Goal: Information Seeking & Learning: Learn about a topic

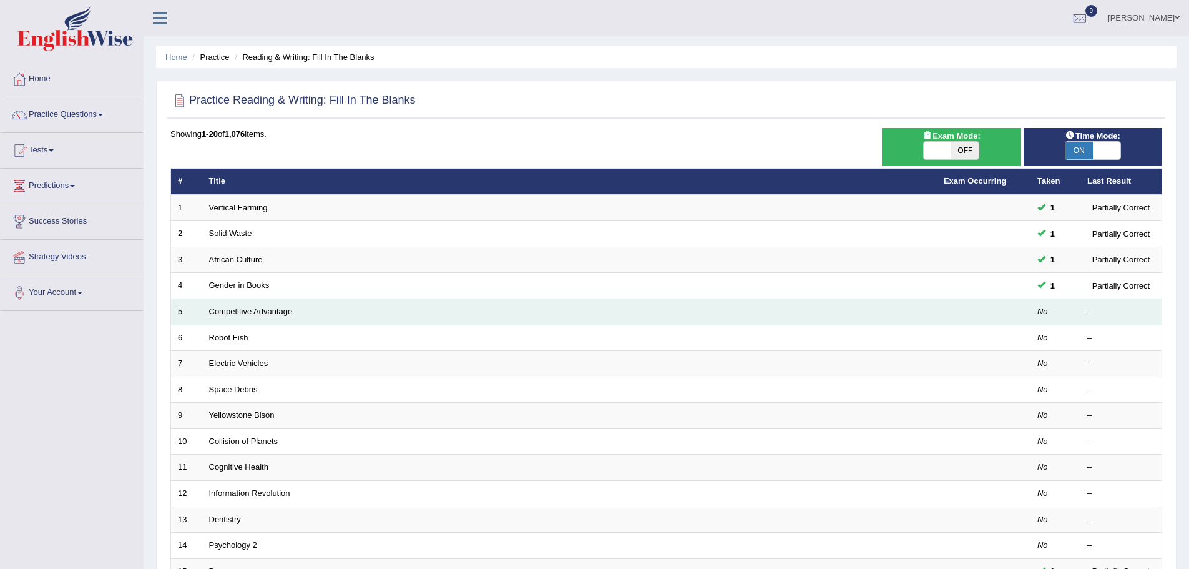
click at [237, 314] on link "Competitive Advantage" at bounding box center [251, 310] width 84 height 9
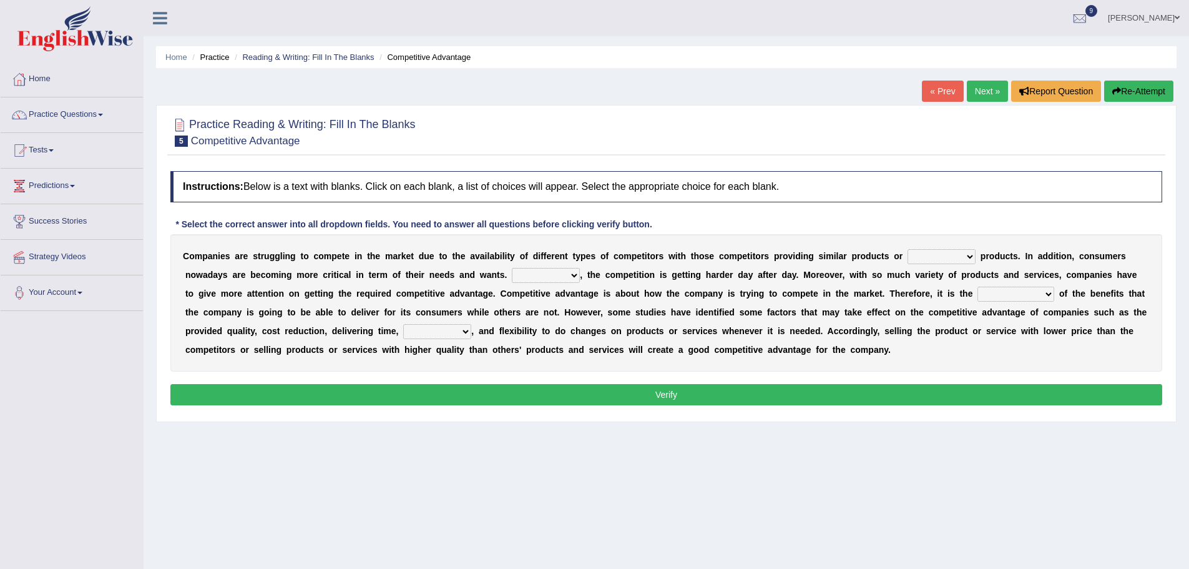
click at [939, 83] on link "« Prev" at bounding box center [942, 91] width 41 height 21
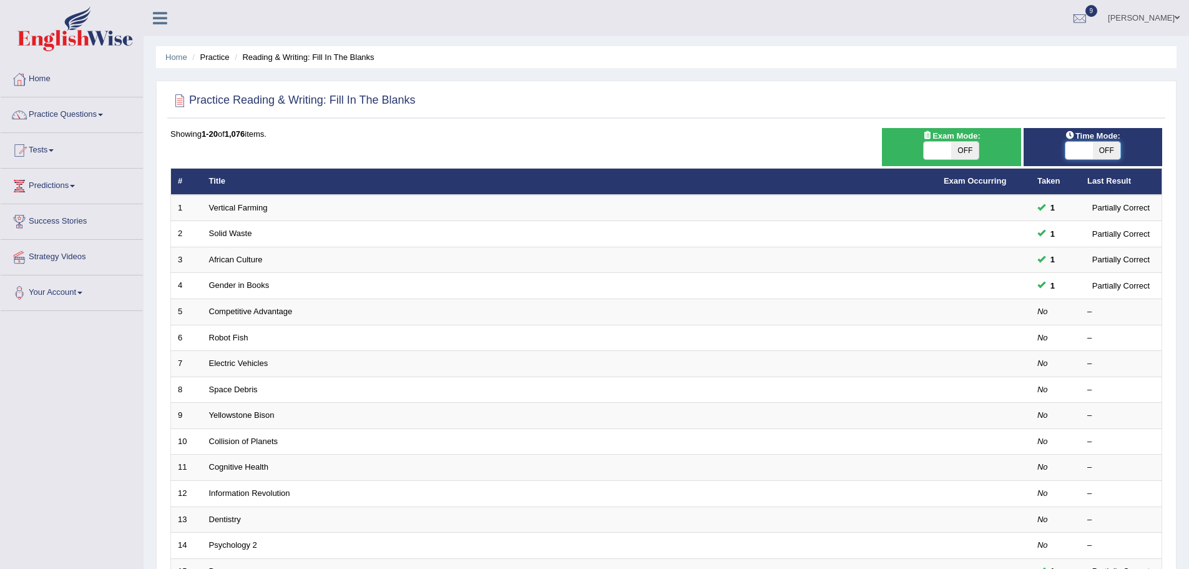
click at [1074, 150] on span at bounding box center [1078, 150] width 27 height 17
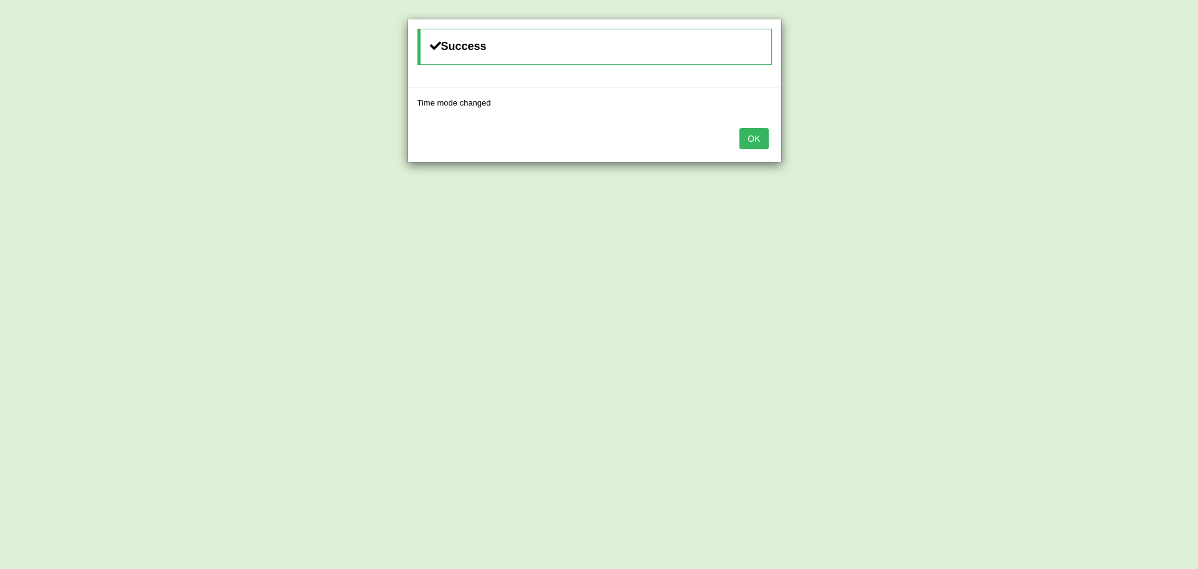
click at [751, 135] on button "OK" at bounding box center [754, 138] width 29 height 21
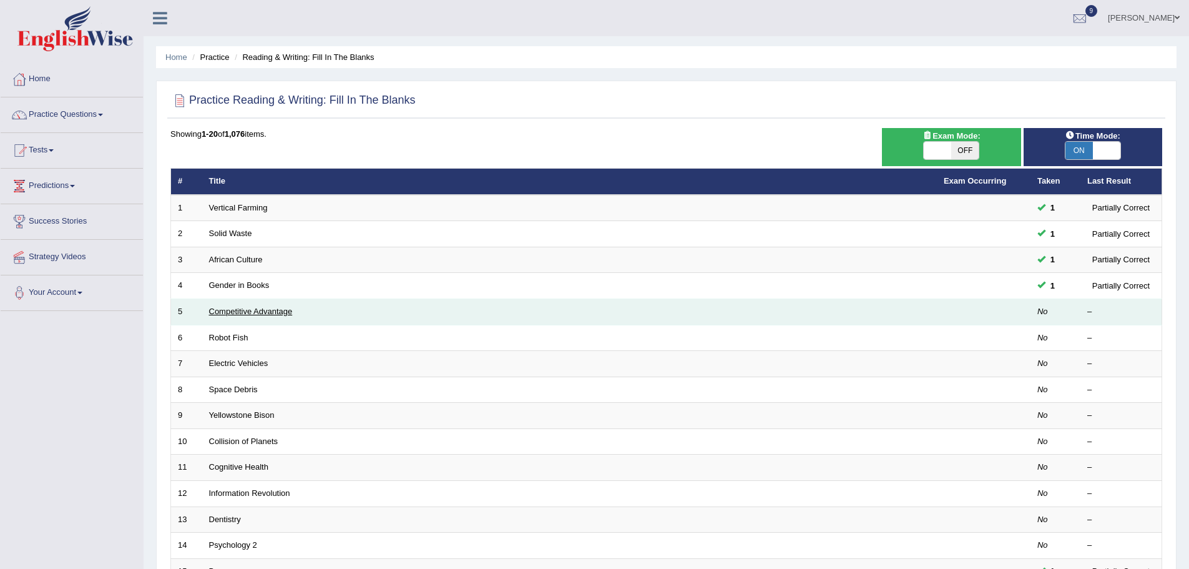
click at [235, 307] on link "Competitive Advantage" at bounding box center [251, 310] width 84 height 9
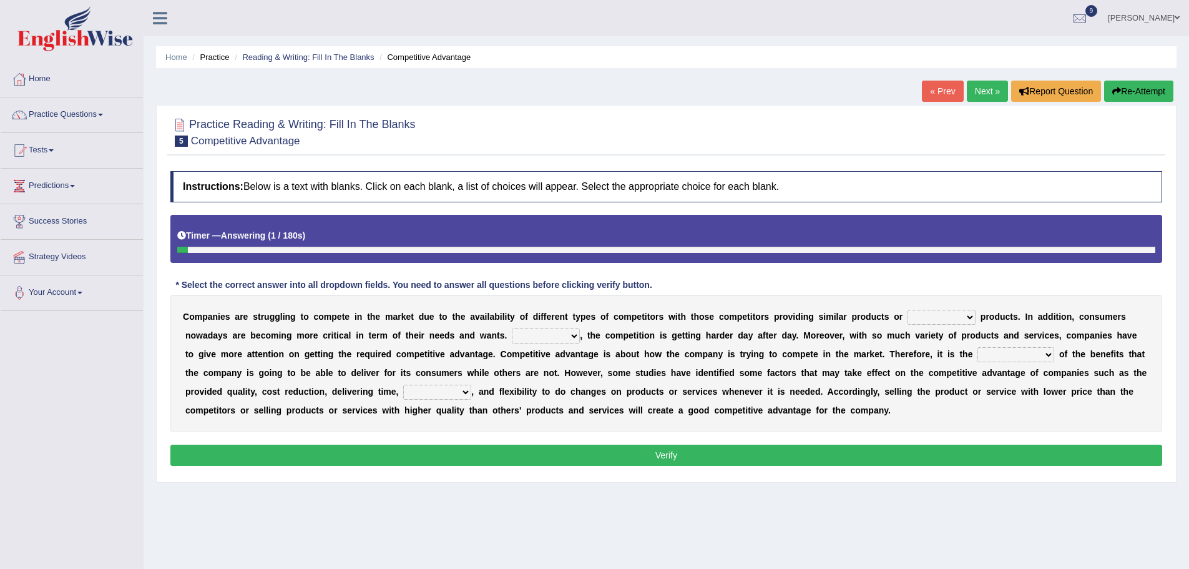
click at [406, 403] on div "C o m p a n i e s a r e s t r u g g l i n g t o c o m p e t e i n t h e m a r k…" at bounding box center [666, 363] width 992 height 137
click at [969, 317] on select "constitution restitution substitution institution" at bounding box center [941, 317] width 68 height 15
select select "substitution"
click at [907, 310] on select "constitution restitution substitution institution" at bounding box center [941, 317] width 68 height 15
click at [574, 337] on select "However Instead Additionally Therefore" at bounding box center [546, 335] width 68 height 15
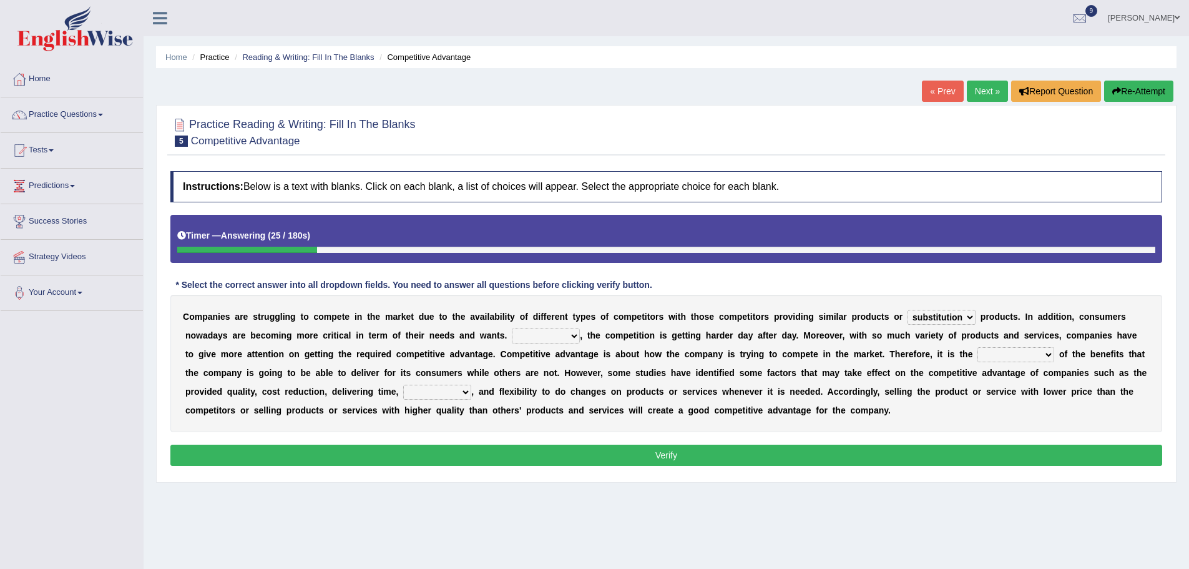
click at [512, 328] on select "However Instead Additionally Therefore" at bounding box center [546, 335] width 68 height 15
click at [571, 339] on select "However Instead Additionally Therefore" at bounding box center [546, 335] width 68 height 15
select select "Therefore"
click at [512, 328] on select "However Instead Additionally Therefore" at bounding box center [546, 335] width 68 height 15
click at [1052, 354] on select "dissemination ordination determination incarnation" at bounding box center [1015, 354] width 77 height 15
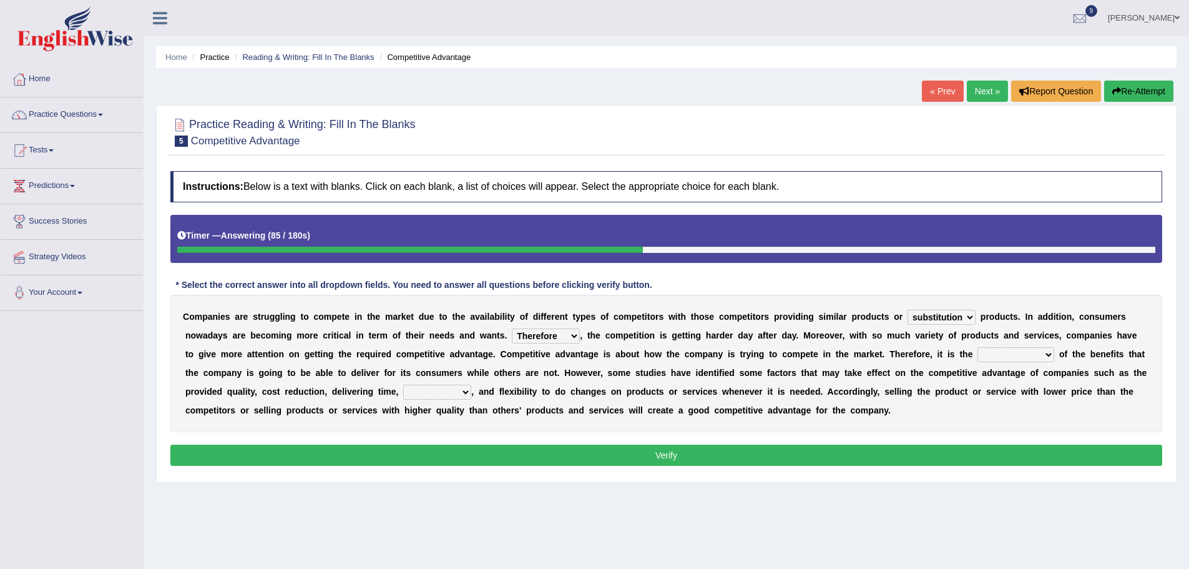
click at [706, 397] on div "C o m p a n i e s a r e s t r u g g l i n g t o c o m p e t e i n t h e m a r k…" at bounding box center [666, 363] width 992 height 137
click at [839, 388] on b "c" at bounding box center [841, 391] width 5 height 10
click at [1051, 353] on select "dissemination ordination determination incarnation" at bounding box center [1015, 354] width 77 height 15
select select "determination"
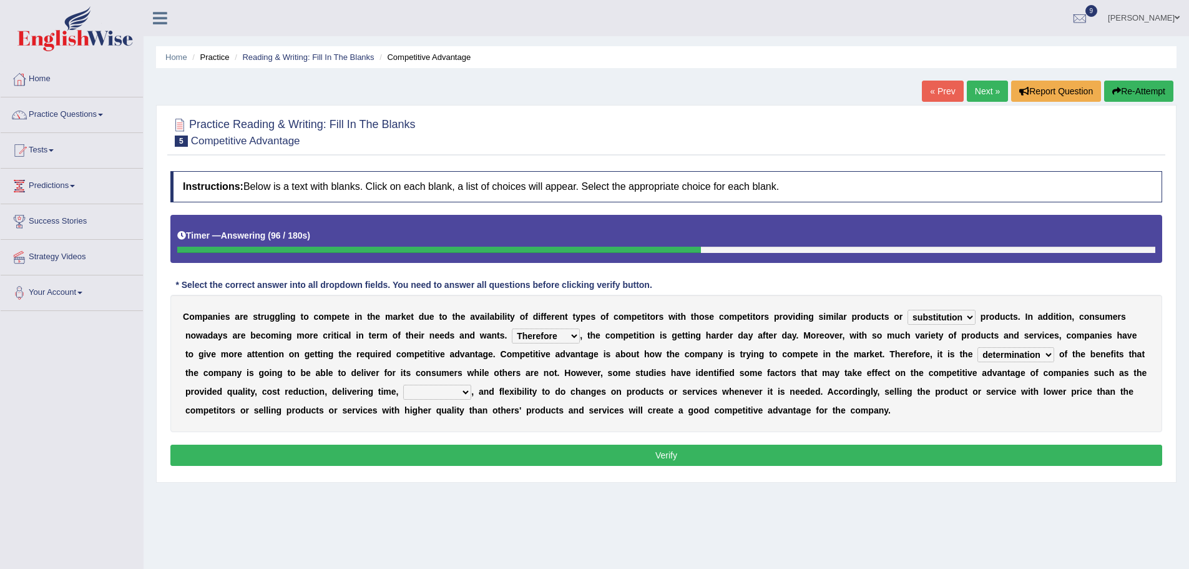
click at [977, 347] on select "dissemination ordination determination incarnation" at bounding box center [1015, 354] width 77 height 15
click at [1040, 348] on select "dissemination ordination determination incarnation" at bounding box center [1015, 354] width 77 height 15
click at [587, 400] on div "C o m p a n i e s a r e s t r u g g l i n g t o c o m p e t e i n t h e m a r k…" at bounding box center [666, 363] width 992 height 137
click at [466, 391] on select "captivation aggregation deprivation innovation" at bounding box center [437, 391] width 68 height 15
select select "innovation"
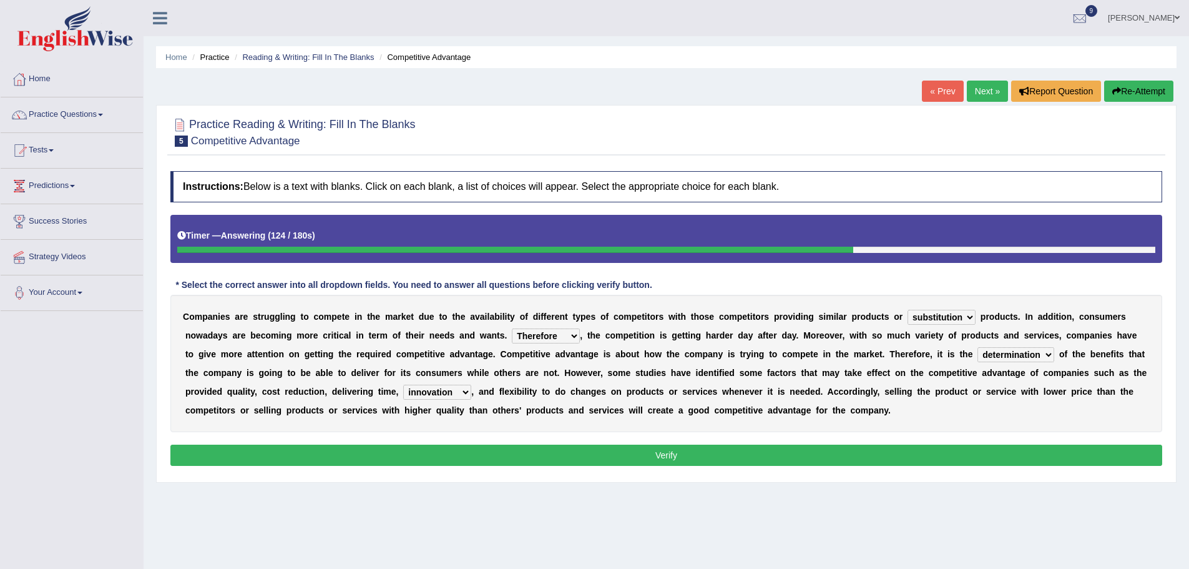
click at [403, 384] on select "captivation aggregation deprivation innovation" at bounding box center [437, 391] width 68 height 15
click at [672, 454] on button "Verify" at bounding box center [666, 454] width 992 height 21
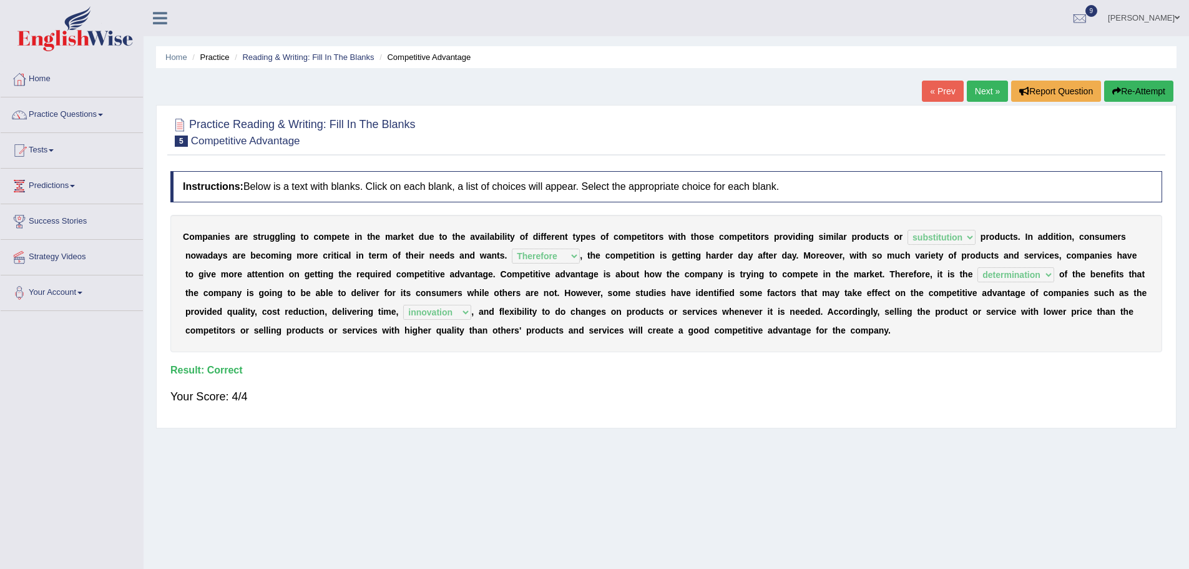
click at [978, 89] on link "Next »" at bounding box center [987, 91] width 41 height 21
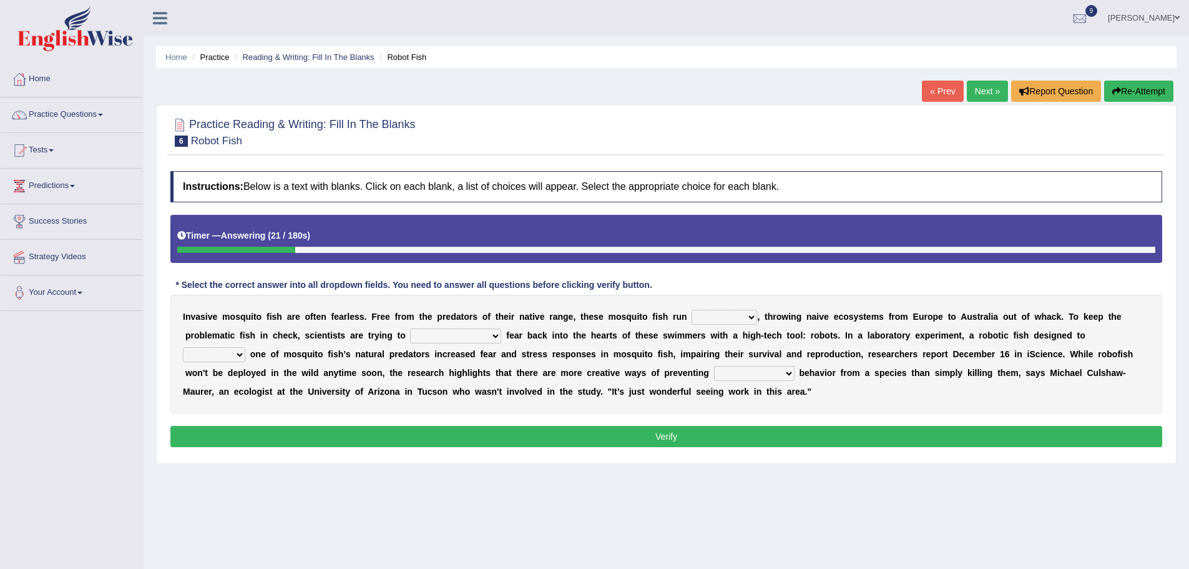
click at [753, 321] on select "occupant flippant rampant concordant" at bounding box center [724, 317] width 66 height 15
click at [881, 397] on div "I n v a s i v e m o s q u i t o f i s h a r e o f t e n f e a r l e s s . F r e…" at bounding box center [666, 354] width 992 height 119
click at [748, 323] on select "occupant flippant rampant concordant" at bounding box center [724, 317] width 66 height 15
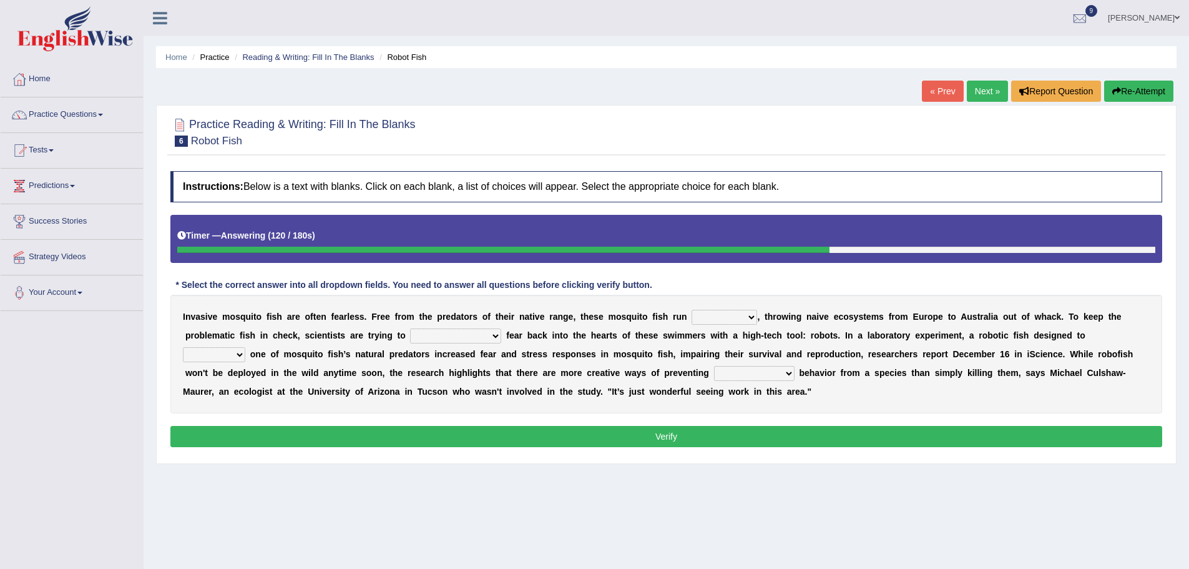
click at [746, 317] on select "occupant flippant rampant concordant" at bounding box center [724, 317] width 66 height 15
select select "occupant"
click at [691, 310] on select "occupant flippant rampant concordant" at bounding box center [724, 317] width 66 height 15
click at [466, 337] on select "accept spike strike drake" at bounding box center [455, 335] width 91 height 15
select select "strike"
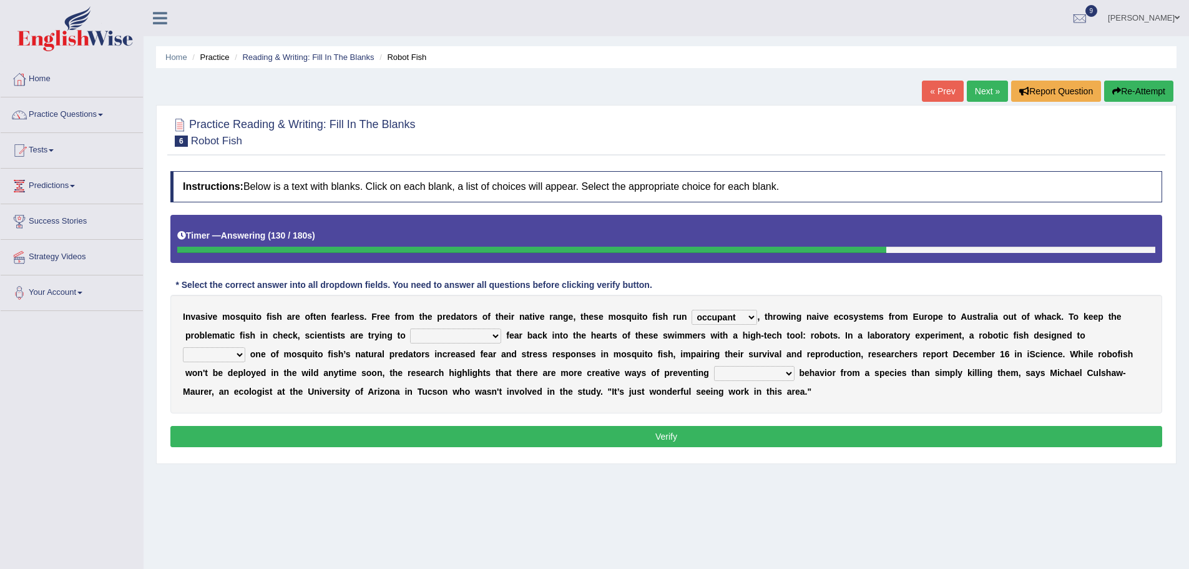
click at [410, 328] on select "accept spike strike drake" at bounding box center [455, 335] width 91 height 15
click at [245, 347] on select "bequest mimic battle conquest" at bounding box center [214, 354] width 62 height 15
select select "battle"
click at [245, 347] on select "bequest mimic battle conquest" at bounding box center [214, 354] width 62 height 15
click at [714, 371] on select "unprivileged unprecedented uncharted unwanted" at bounding box center [754, 373] width 81 height 15
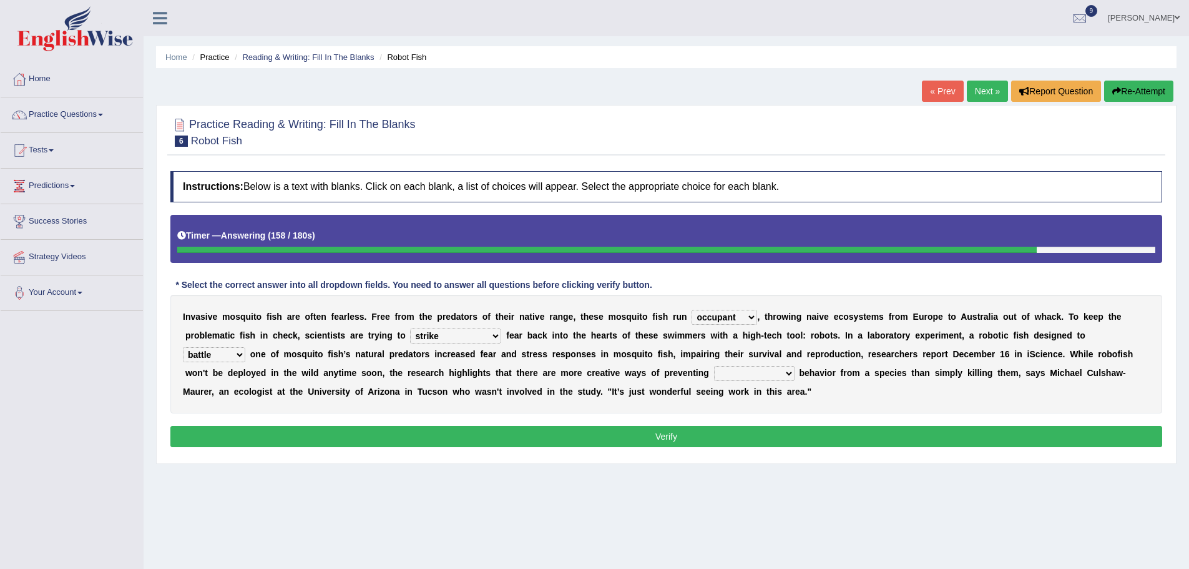
select select "unwanted"
click at [714, 366] on select "unprivileged unprecedented uncharted unwanted" at bounding box center [754, 373] width 81 height 15
click at [652, 434] on button "Verify" at bounding box center [666, 436] width 992 height 21
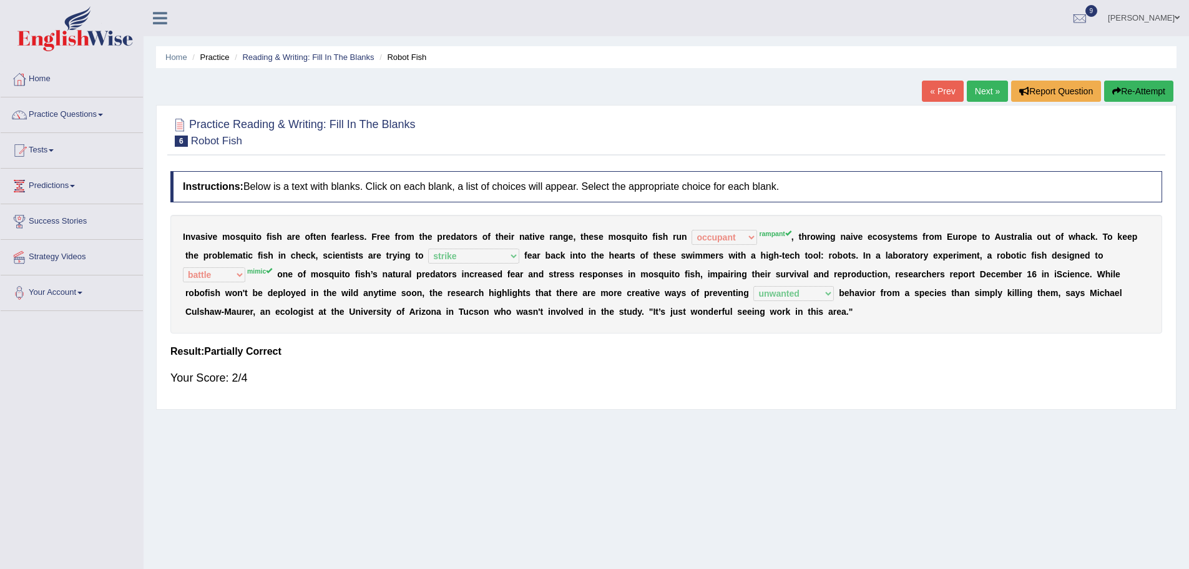
click at [969, 97] on link "Next »" at bounding box center [987, 91] width 41 height 21
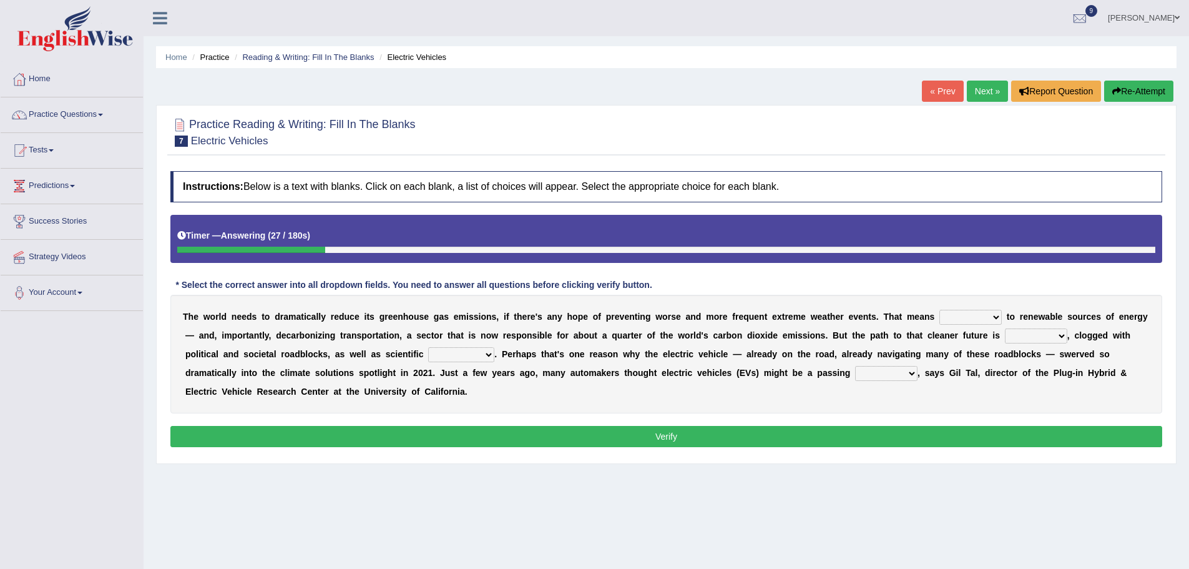
drag, startPoint x: 504, startPoint y: 316, endPoint x: 917, endPoint y: 359, distance: 415.4
click at [917, 359] on div "T h e w o r l d n e e d s t o d r a m a t i c a l l y r e d u c e i t s g r e e…" at bounding box center [666, 354] width 992 height 119
click at [997, 315] on select "grafting drafting crafting shifting" at bounding box center [970, 317] width 62 height 15
click at [764, 320] on b "t" at bounding box center [765, 316] width 3 height 10
click at [998, 320] on select "grafting drafting crafting shifting" at bounding box center [970, 317] width 62 height 15
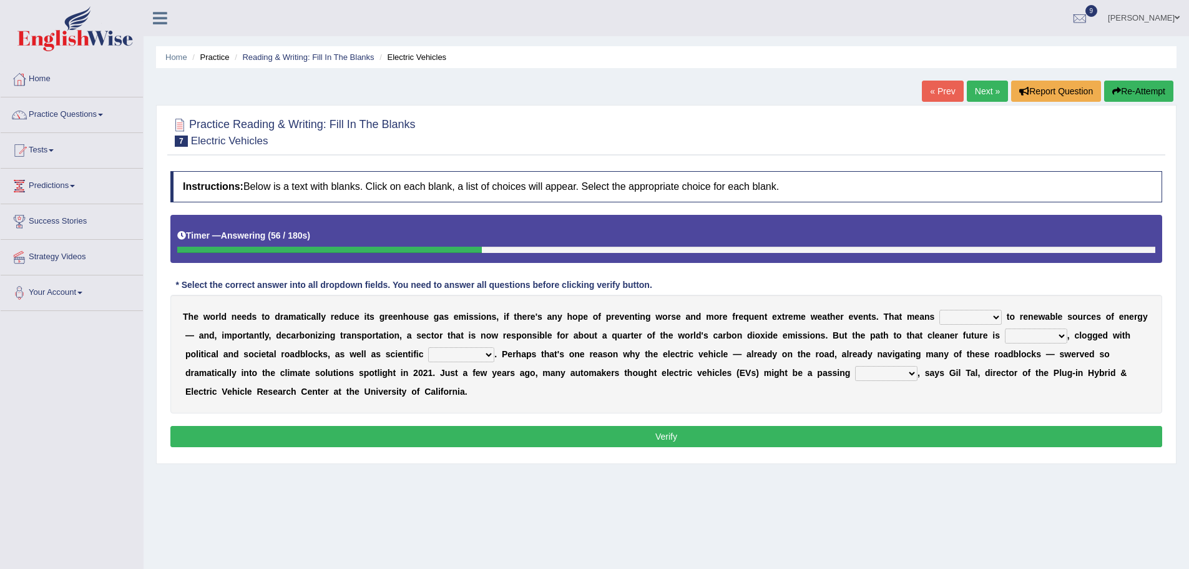
select select "shifting"
click at [939, 310] on select "grafting drafting crafting shifting" at bounding box center [970, 317] width 62 height 15
click at [1062, 338] on select "daunting daunted daunt dauntless" at bounding box center [1036, 335] width 62 height 15
select select "daunting"
click at [1005, 328] on select "daunting daunted daunt dauntless" at bounding box center [1036, 335] width 62 height 15
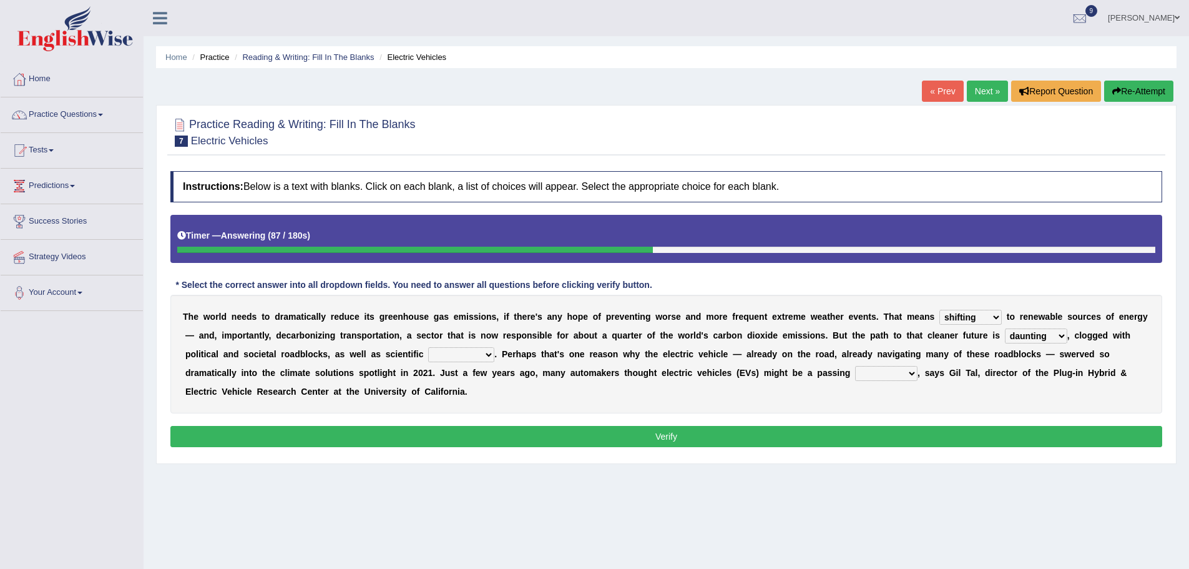
click at [484, 351] on select "spectacles obstacles tentacles receptacles" at bounding box center [461, 354] width 66 height 15
select select "obstacles"
click at [428, 347] on select "spectacles obstacles tentacles receptacles" at bounding box center [461, 354] width 66 height 15
click at [909, 373] on select "fad gad tad lad" at bounding box center [886, 373] width 62 height 15
select select "gad"
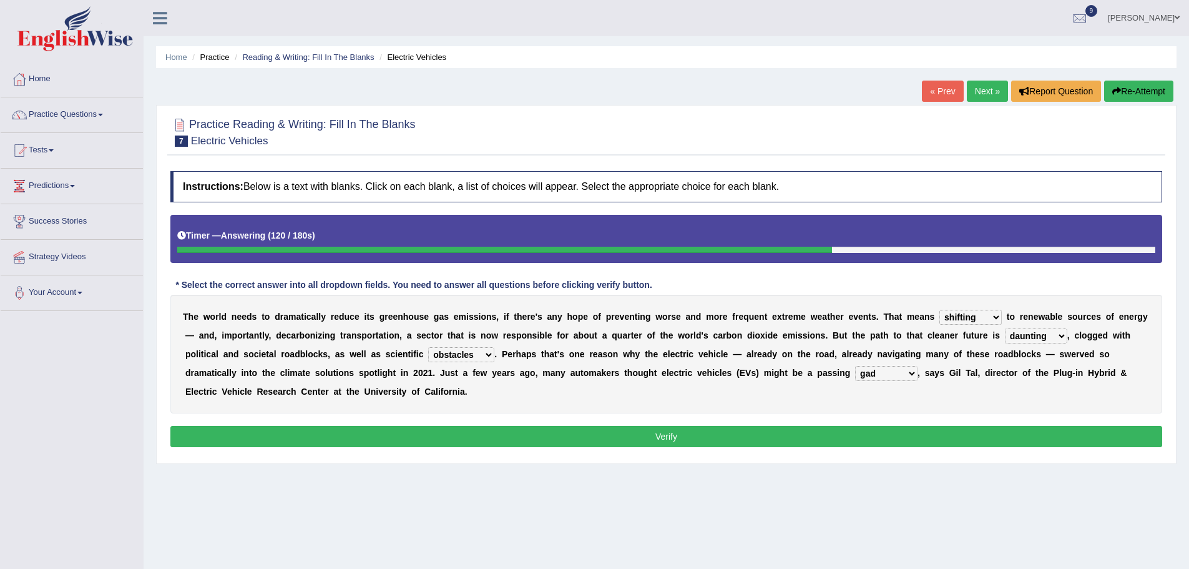
click at [855, 366] on select "fad gad tad lad" at bounding box center [886, 373] width 62 height 15
click at [662, 435] on button "Verify" at bounding box center [666, 436] width 992 height 21
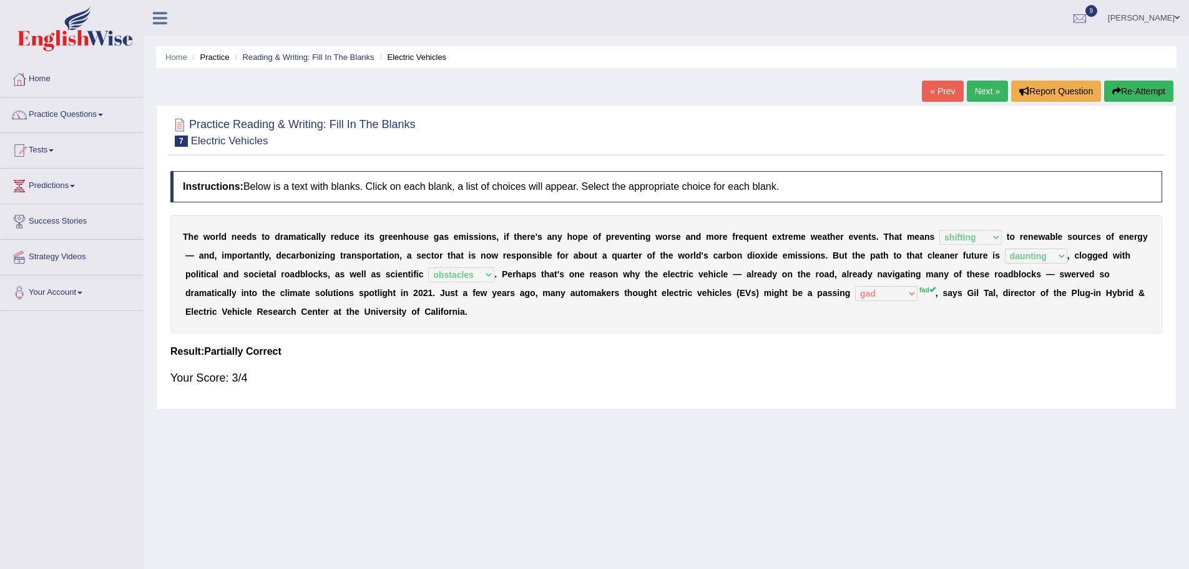
click at [985, 99] on link "Next »" at bounding box center [987, 91] width 41 height 21
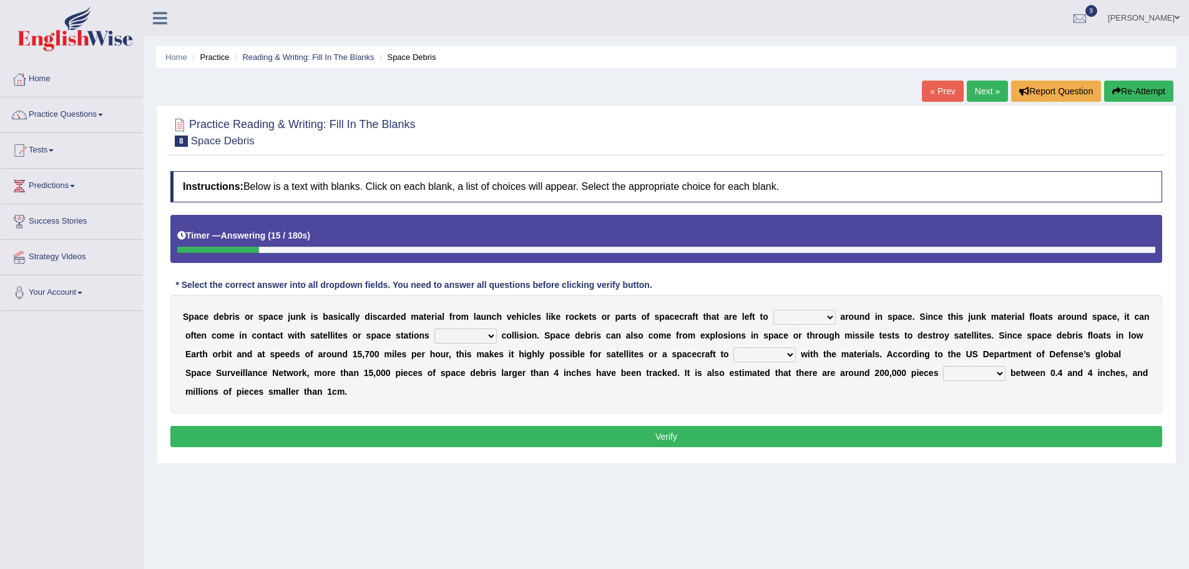
click at [829, 317] on select "twist center roam loll" at bounding box center [804, 317] width 62 height 15
select select "roam"
click at [773, 310] on select "twist center roam loll" at bounding box center [804, 317] width 62 height 15
click at [833, 312] on select "twist center roam loll" at bounding box center [804, 317] width 62 height 15
click at [493, 335] on select "risks risk risked risking" at bounding box center [465, 335] width 62 height 15
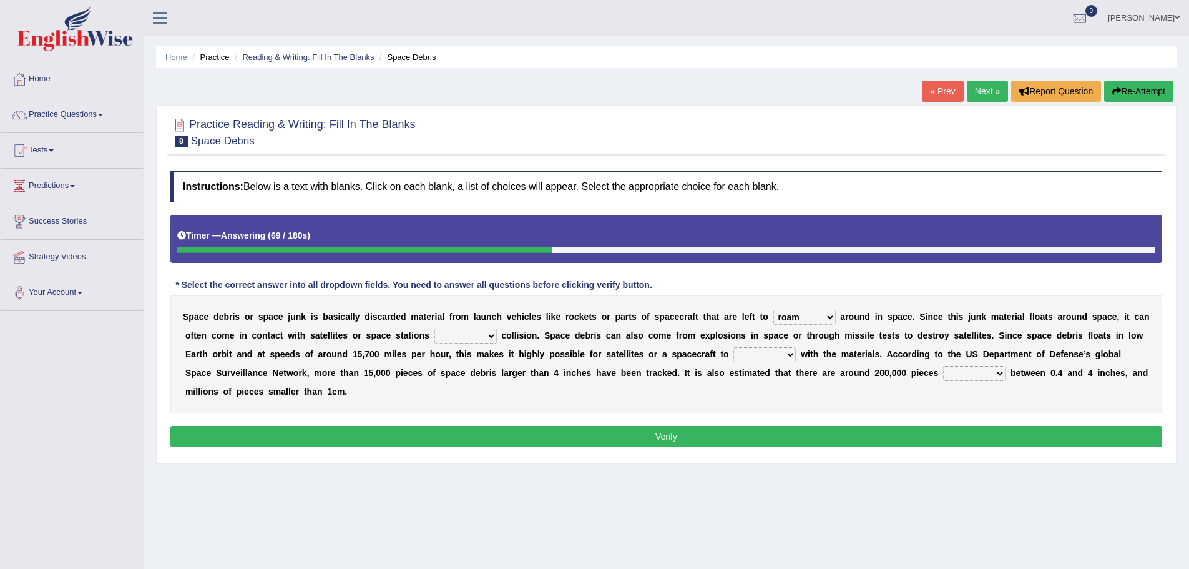
select select "risking"
click at [434, 328] on select "risks risk risked risking" at bounding box center [465, 335] width 62 height 15
click at [791, 348] on select "collect collate collide collocate" at bounding box center [764, 354] width 62 height 15
select select "collide"
click at [733, 347] on select "collect collate collide collocate" at bounding box center [764, 354] width 62 height 15
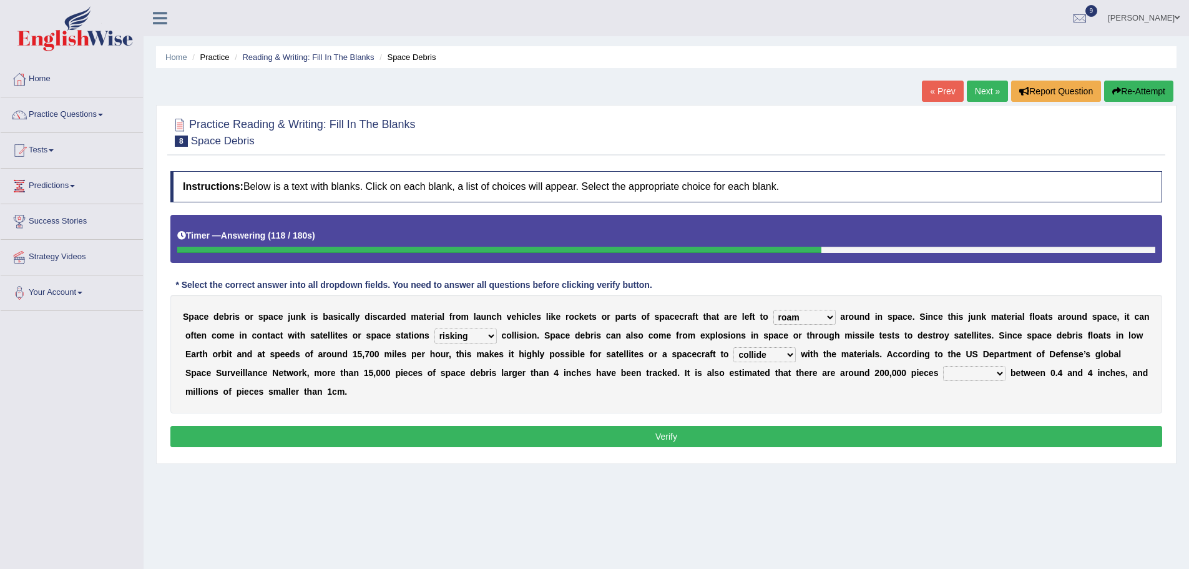
click at [999, 373] on select "sized sizing size sizes" at bounding box center [974, 373] width 62 height 15
click at [416, 381] on div "S p a c e d e b r i s o r s p a c e j u n k i s b a s i c a l l y d i s c a r d…" at bounding box center [666, 354] width 992 height 119
click at [999, 373] on select "sized sizing size sizes" at bounding box center [974, 373] width 62 height 15
select select "sizing"
click at [943, 366] on select "sized sizing size sizes" at bounding box center [974, 373] width 62 height 15
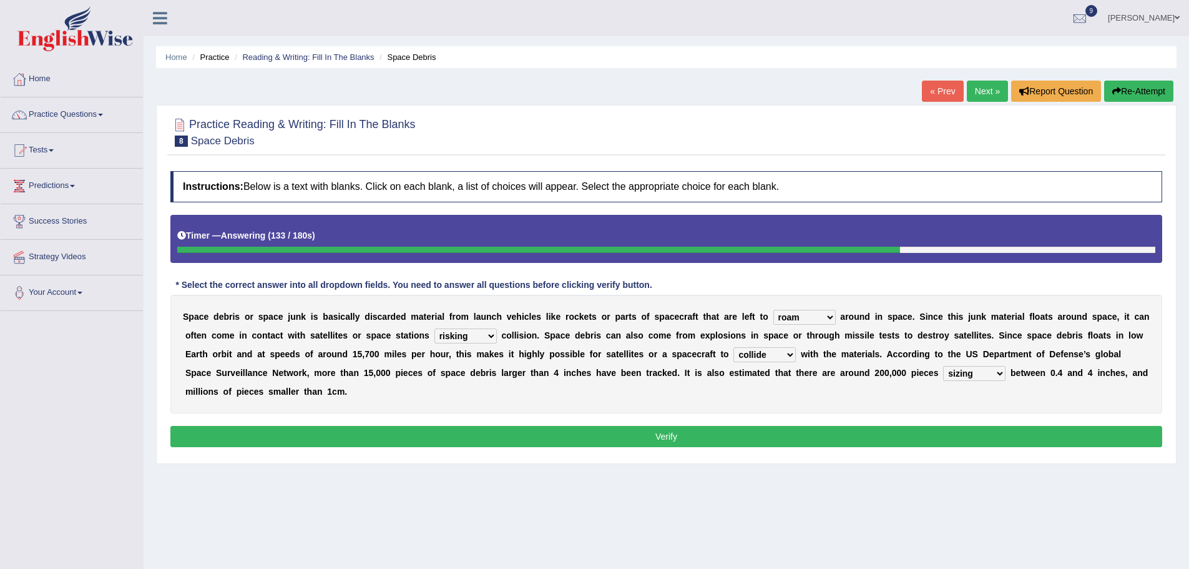
click at [667, 437] on button "Verify" at bounding box center [666, 436] width 992 height 21
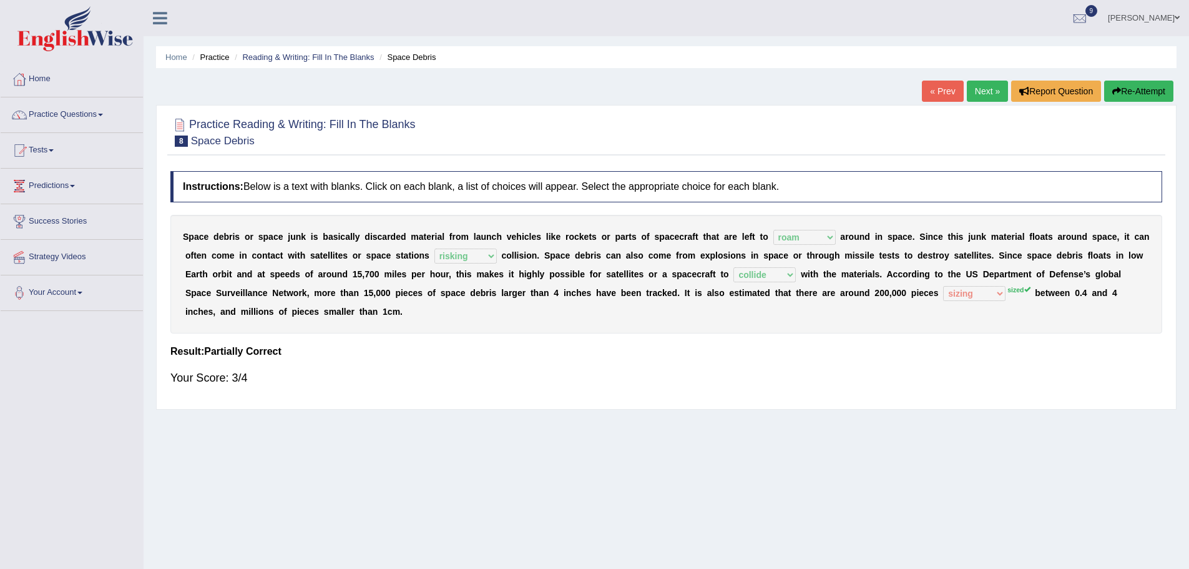
click at [1000, 75] on div "Home Practice Reading & Writing: Fill In The Blanks Space Debris « Prev Next » …" at bounding box center [666, 312] width 1045 height 624
click at [986, 92] on link "Next »" at bounding box center [987, 91] width 41 height 21
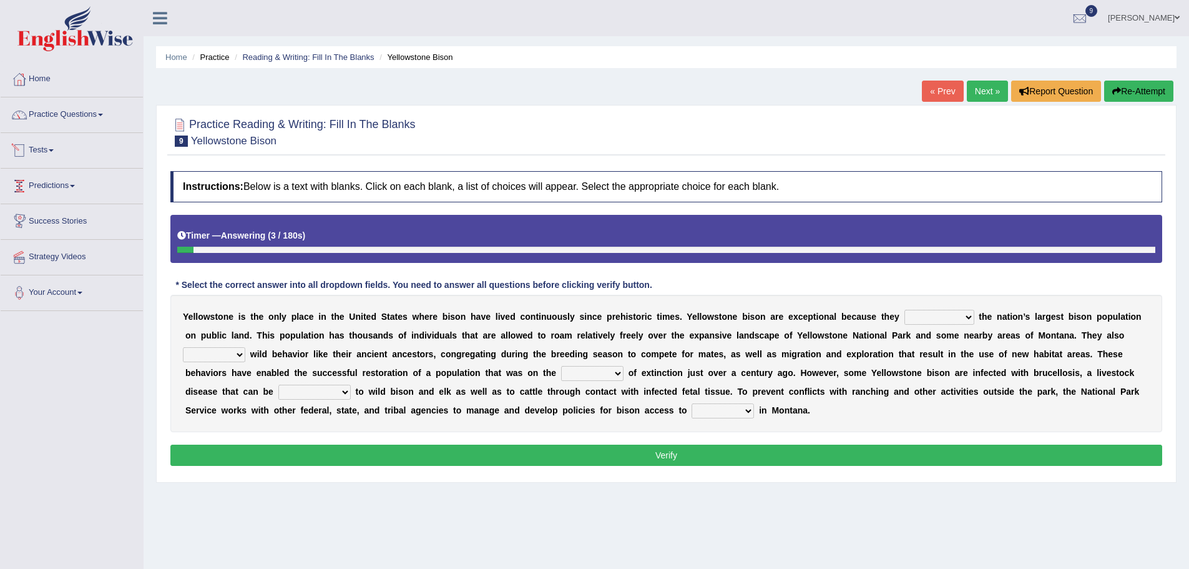
click at [51, 192] on link "Predictions" at bounding box center [72, 184] width 142 height 31
click at [48, 142] on link "Tests" at bounding box center [72, 148] width 142 height 31
click at [46, 115] on link "Practice Questions" at bounding box center [72, 112] width 142 height 31
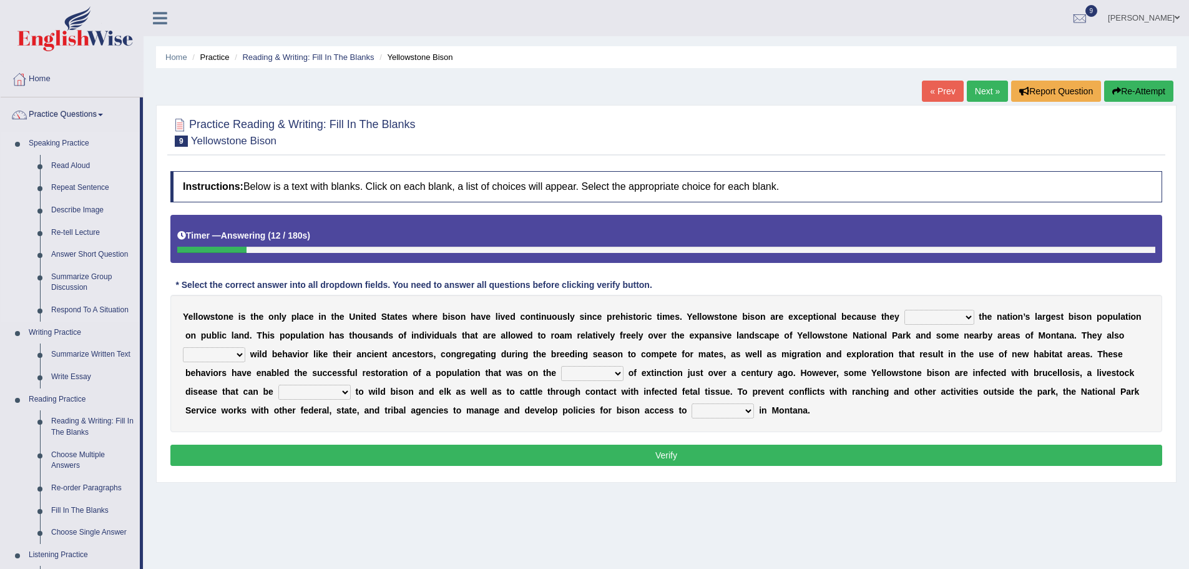
click at [41, 141] on link "Speaking Practice" at bounding box center [81, 143] width 117 height 22
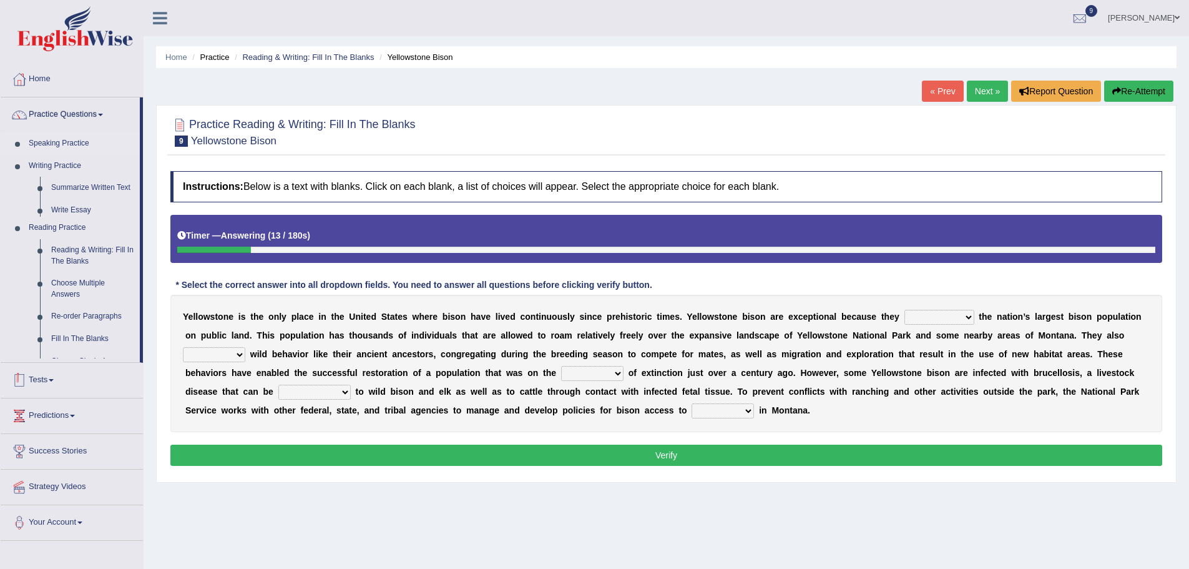
click at [41, 141] on link "Speaking Practice" at bounding box center [81, 143] width 117 height 22
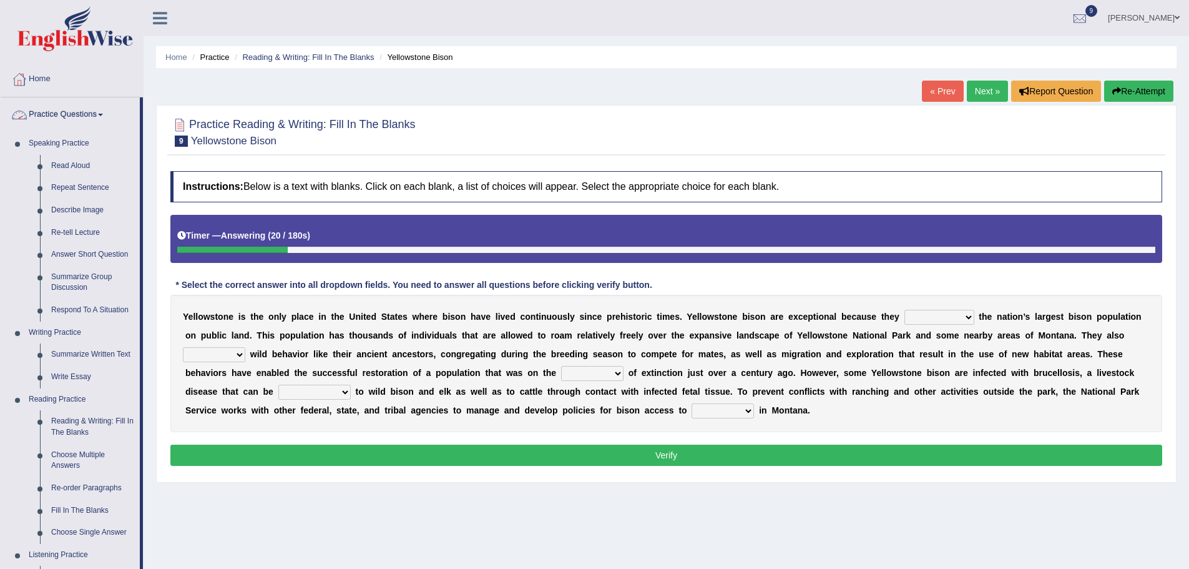
click at [59, 110] on link "Practice Questions" at bounding box center [70, 112] width 139 height 31
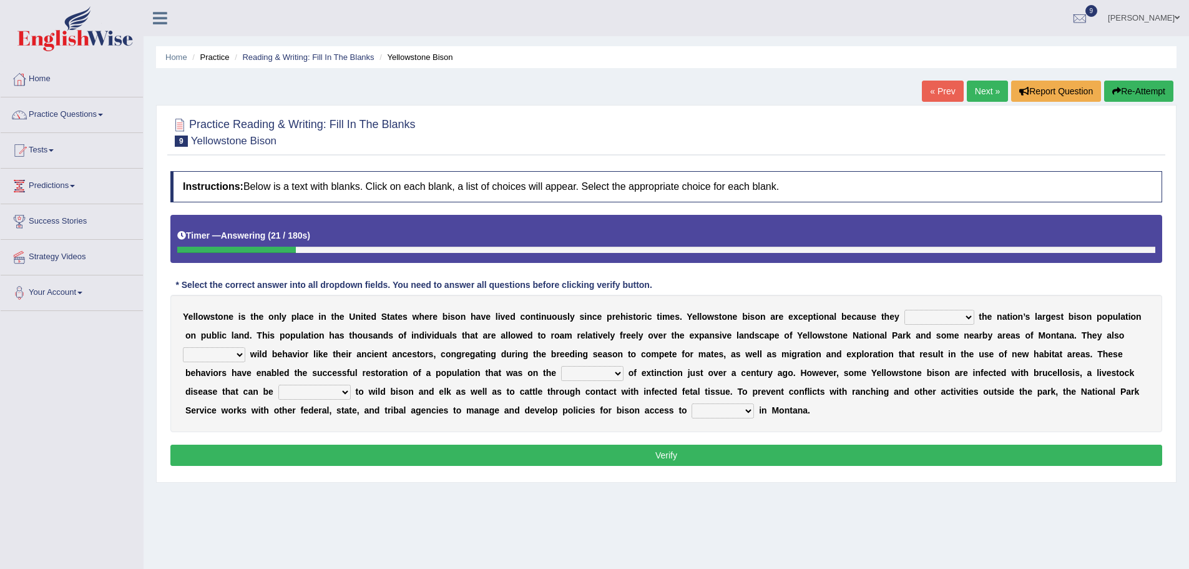
click at [59, 110] on link "Practice Questions" at bounding box center [72, 112] width 142 height 31
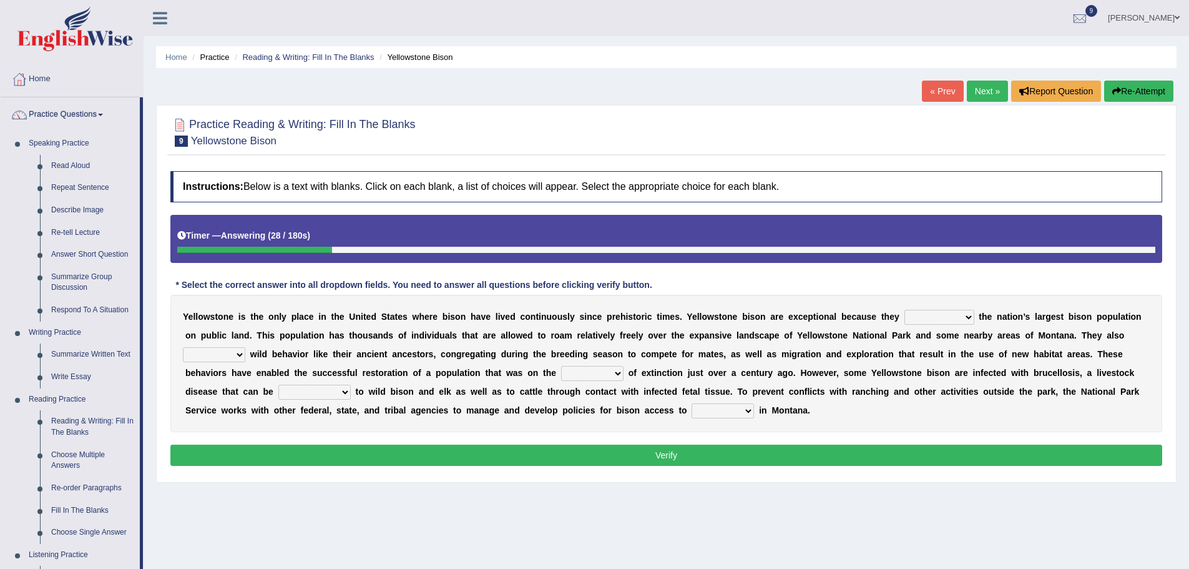
click at [436, 321] on b "e" at bounding box center [434, 316] width 5 height 10
click at [971, 317] on select "congregate comprise consist compromise" at bounding box center [939, 317] width 70 height 15
select select "comprise"
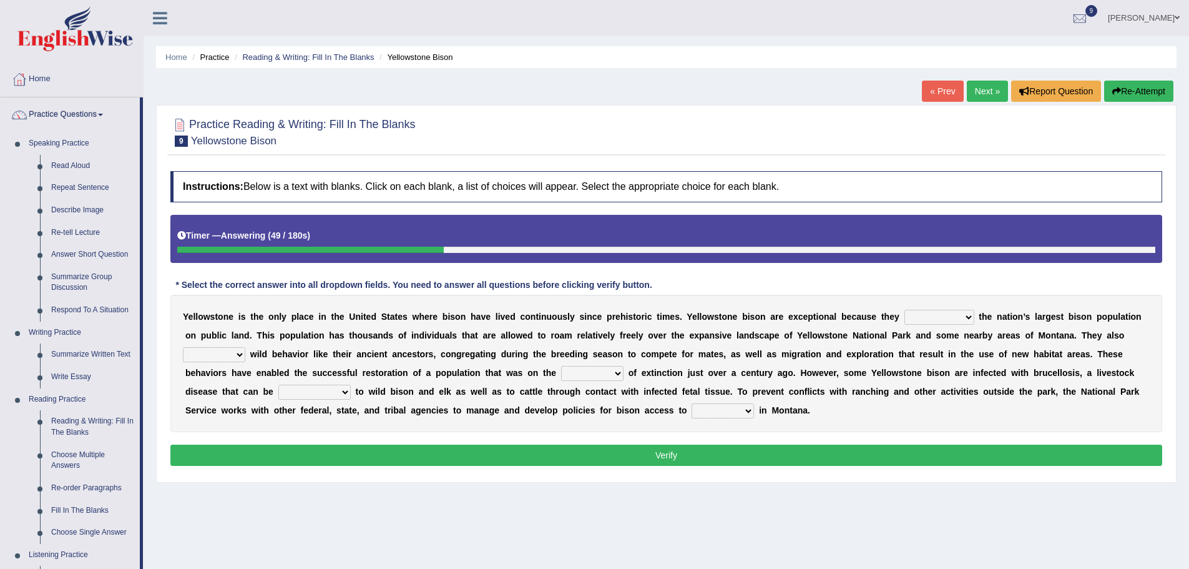
click at [904, 310] on select "congregate comprise consist compromise" at bounding box center [939, 317] width 70 height 15
click at [971, 318] on select "congregate comprise consist compromise" at bounding box center [939, 317] width 70 height 15
click at [42, 80] on link "Home" at bounding box center [72, 77] width 142 height 31
